Goal: Obtain resource: Obtain resource

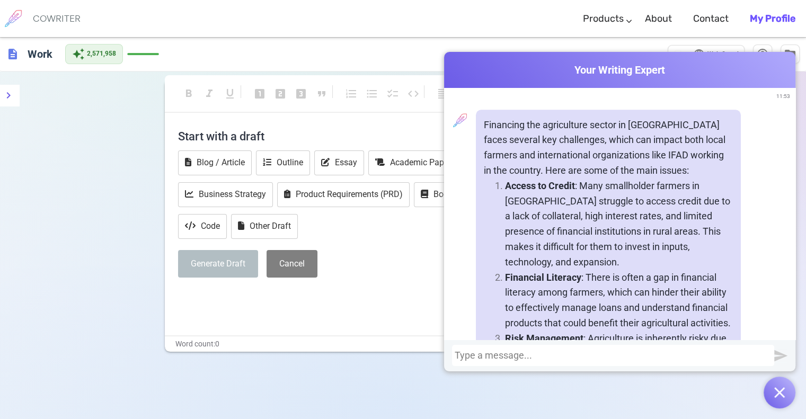
scroll to position [1329, 0]
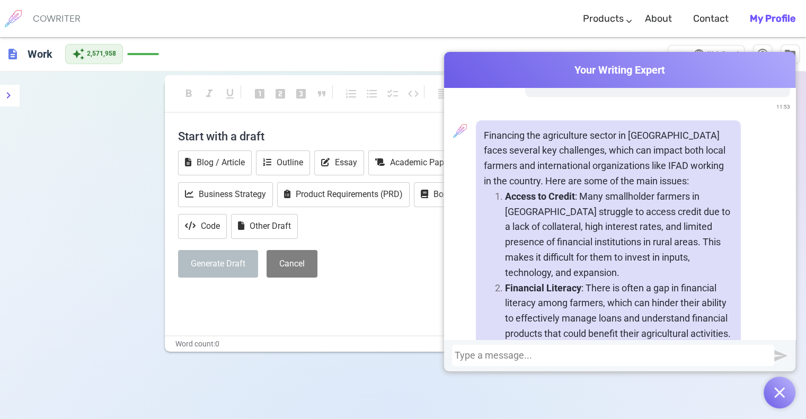
click at [772, 396] on button "button" at bounding box center [780, 393] width 32 height 32
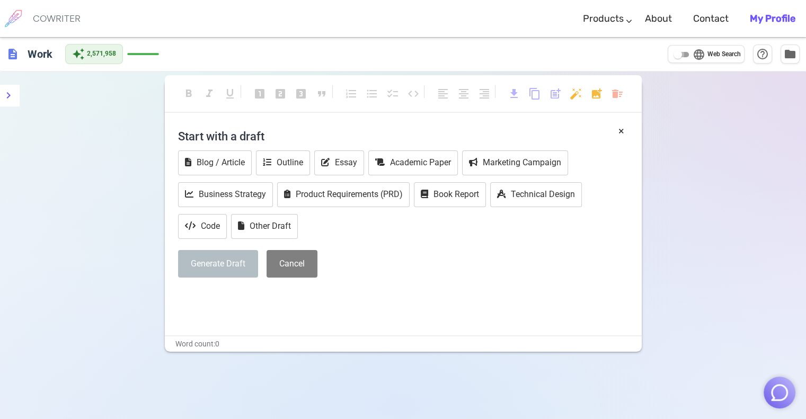
click at [687, 57] on input "language Web Search" at bounding box center [678, 54] width 38 height 13
checkbox input "true"
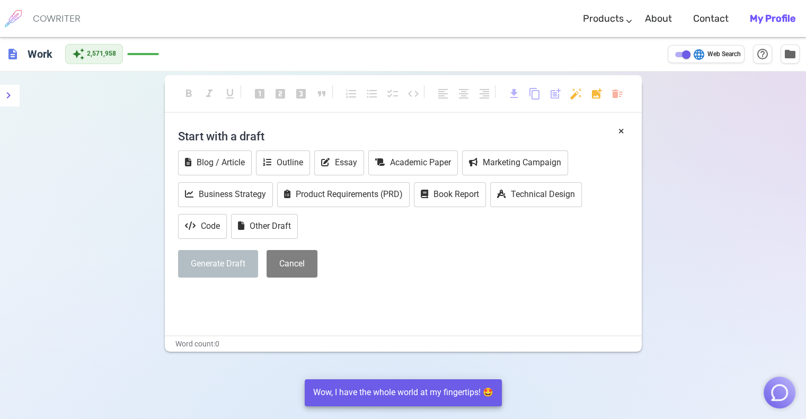
click at [777, 398] on img "button" at bounding box center [779, 393] width 20 height 20
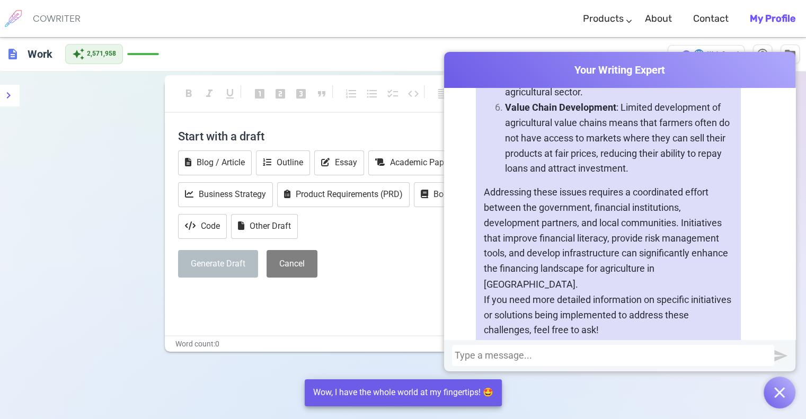
scroll to position [1859, 0]
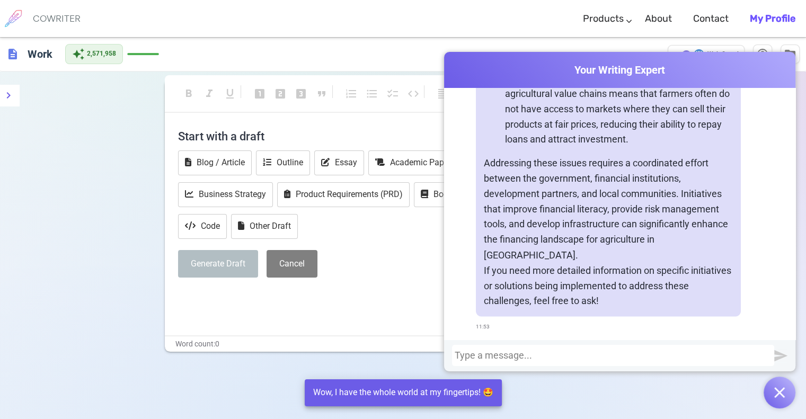
click at [625, 356] on div at bounding box center [613, 355] width 317 height 11
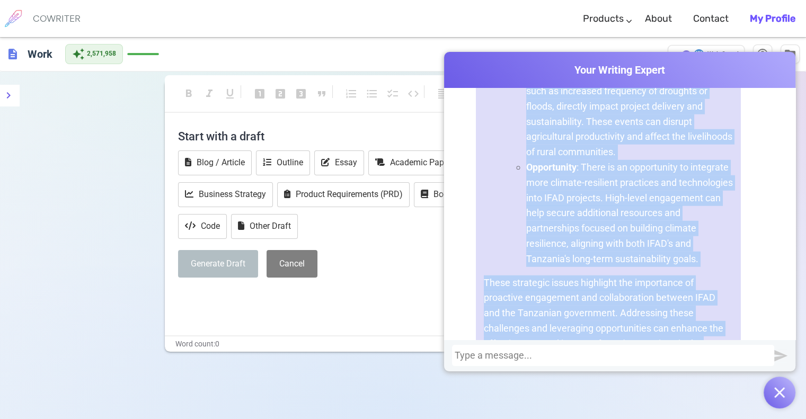
scroll to position [2892, 0]
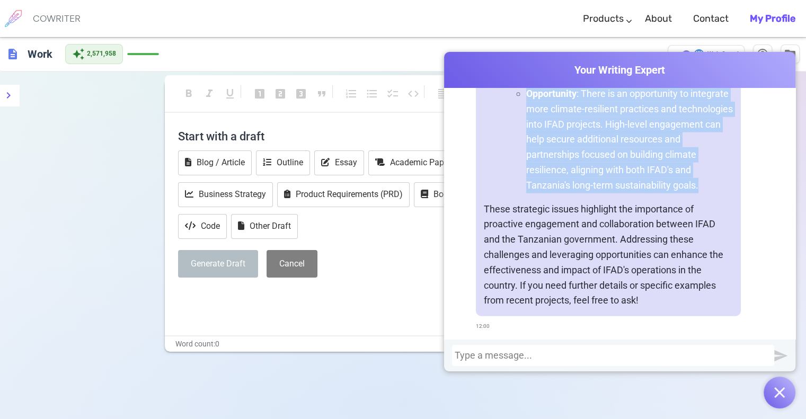
drag, startPoint x: 501, startPoint y: 192, endPoint x: 726, endPoint y: 189, distance: 224.7
copy ol "Policy Alignment and Government Priorities : Challenge : Recent shifts in gover…"
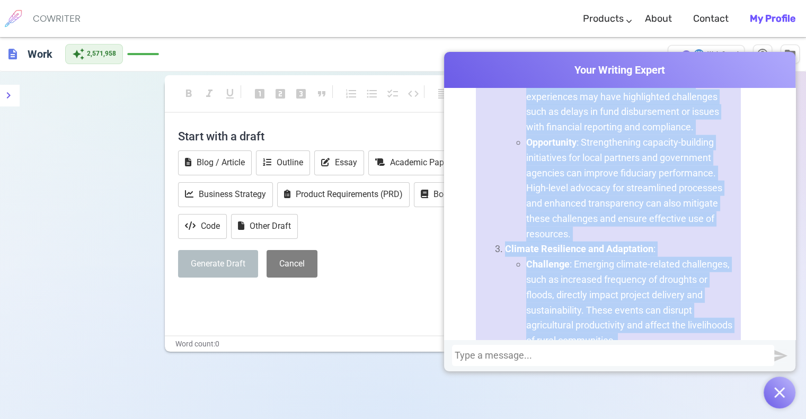
scroll to position [2627, 0]
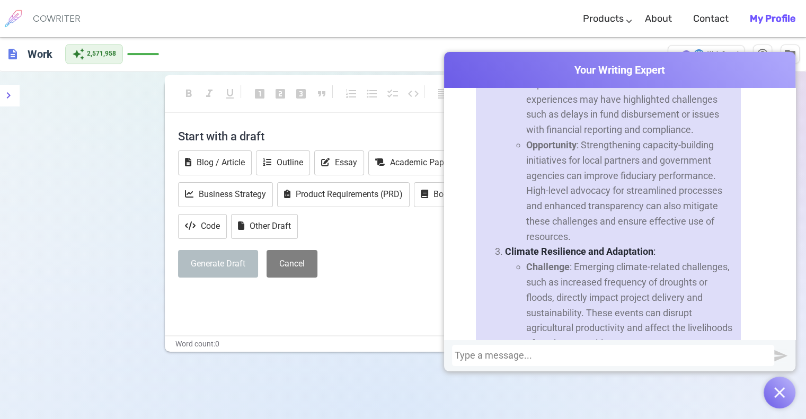
click at [500, 349] on div at bounding box center [613, 355] width 322 height 21
click at [500, 354] on div at bounding box center [613, 355] width 317 height 11
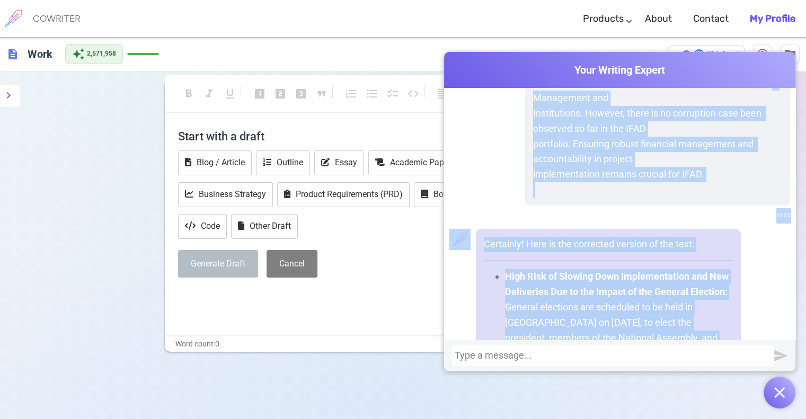
scroll to position [3941, 0]
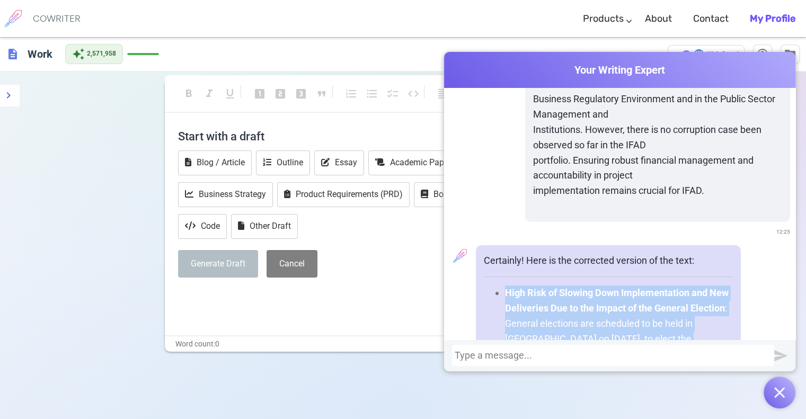
drag, startPoint x: 684, startPoint y: 252, endPoint x: 502, endPoint y: 291, distance: 185.9
copy ul "High Risk of Slowing Down Implementation and New Deliveries Due to the Impact o…"
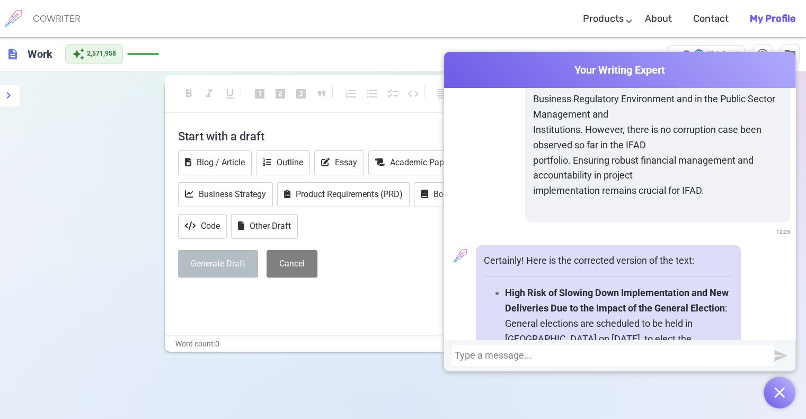
click at [495, 354] on div at bounding box center [613, 355] width 317 height 11
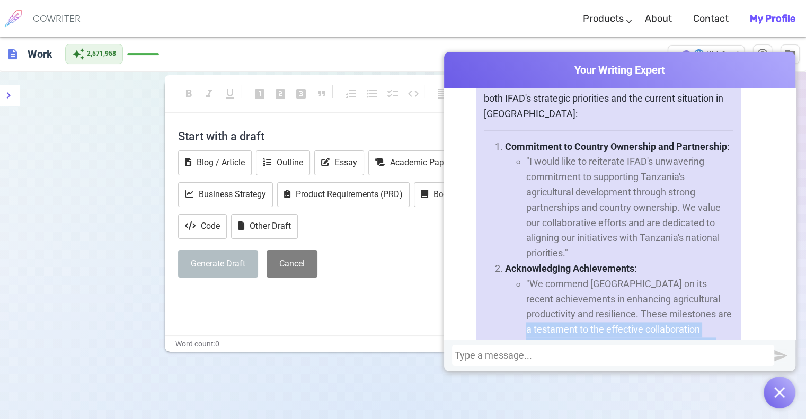
scroll to position [5378, 0]
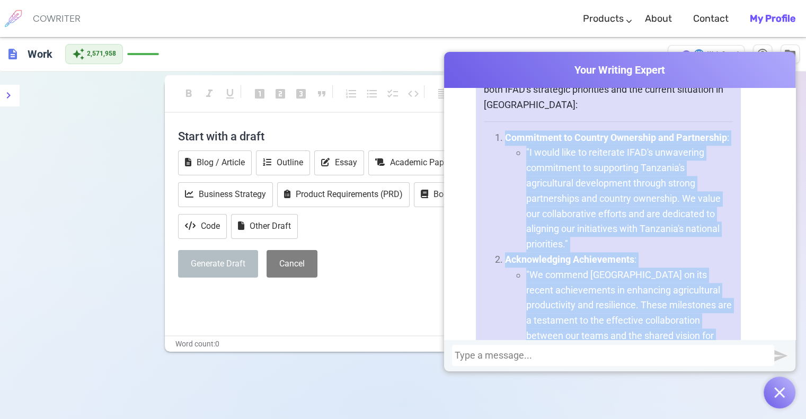
drag, startPoint x: 712, startPoint y: 208, endPoint x: 477, endPoint y: 132, distance: 246.8
copy ol "Commitment to Country Ownership and Partnership : "I would like to reiterate IF…"
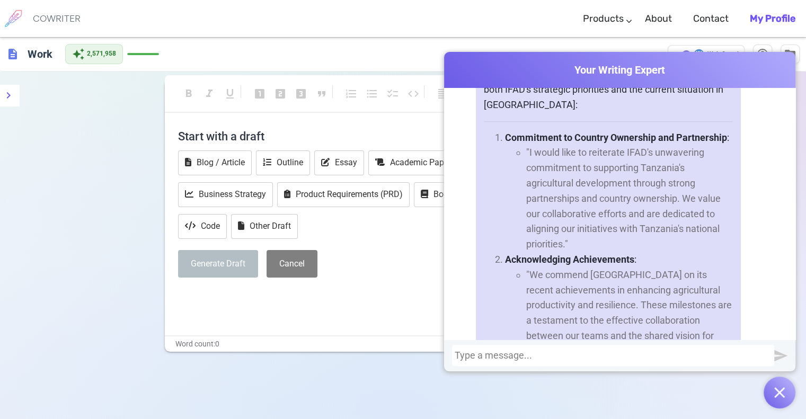
click at [544, 364] on div at bounding box center [613, 355] width 322 height 21
click at [545, 358] on div at bounding box center [613, 355] width 317 height 11
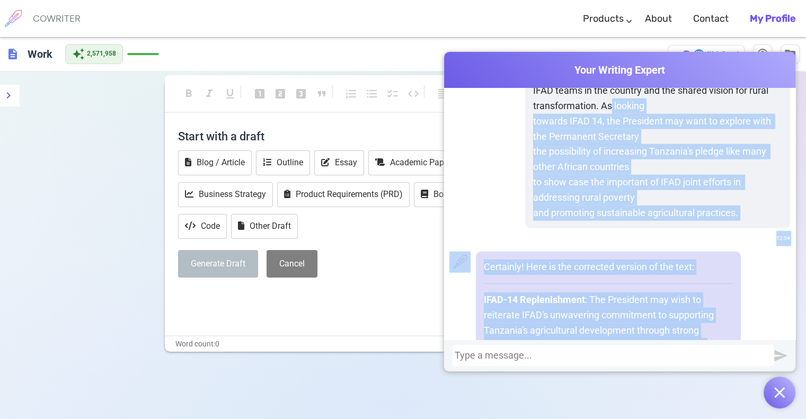
scroll to position [6600, 0]
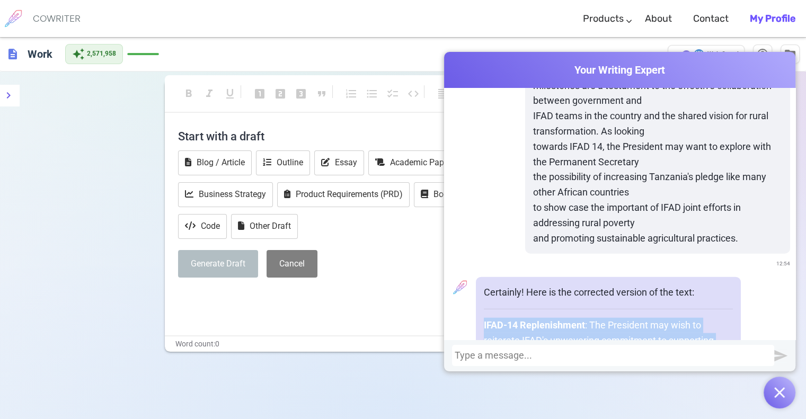
drag, startPoint x: 692, startPoint y: 251, endPoint x: 473, endPoint y: 285, distance: 222.0
copy p "IFAD-14 Replenishment : The President may wish to reiterate IFAD's unwavering c…"
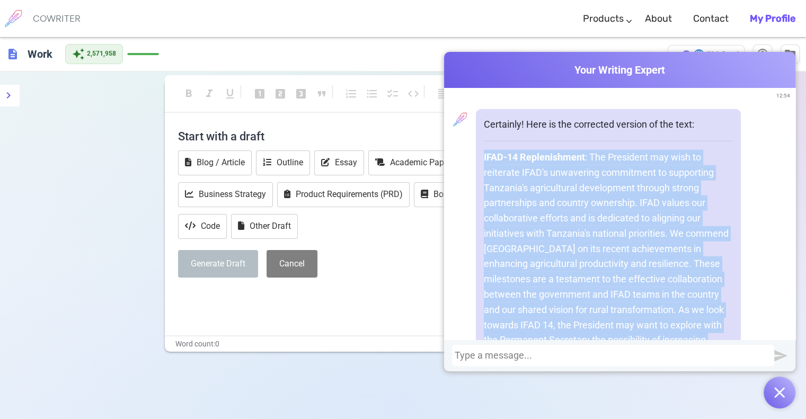
scroll to position [6865, 0]
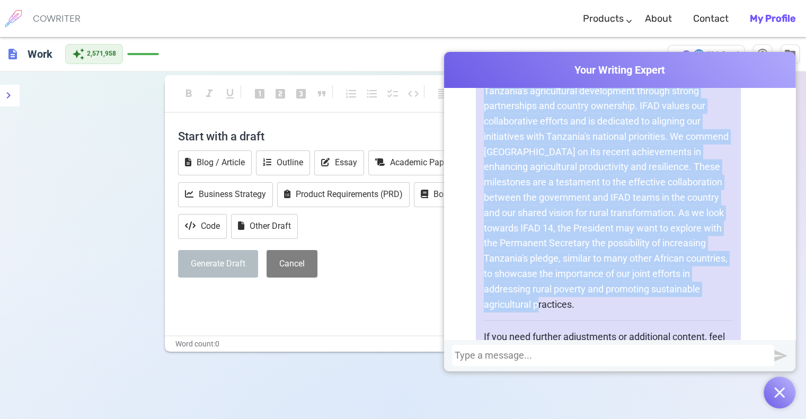
copy p "IFAD-14 Replenishment : The President may wish to reiterate IFAD's unwavering c…"
